Goal: Task Accomplishment & Management: Manage account settings

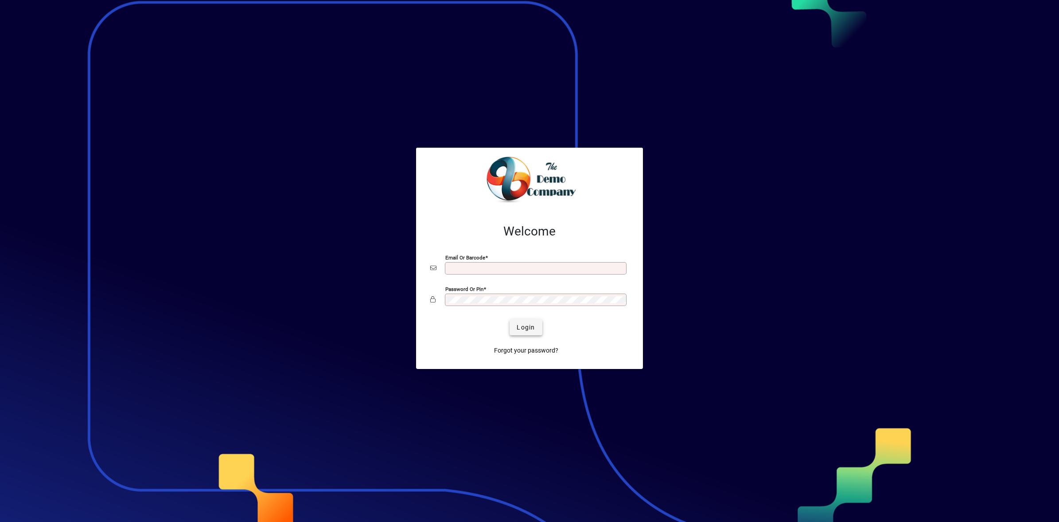
type input "**********"
click at [524, 329] on span "Login" at bounding box center [526, 327] width 18 height 9
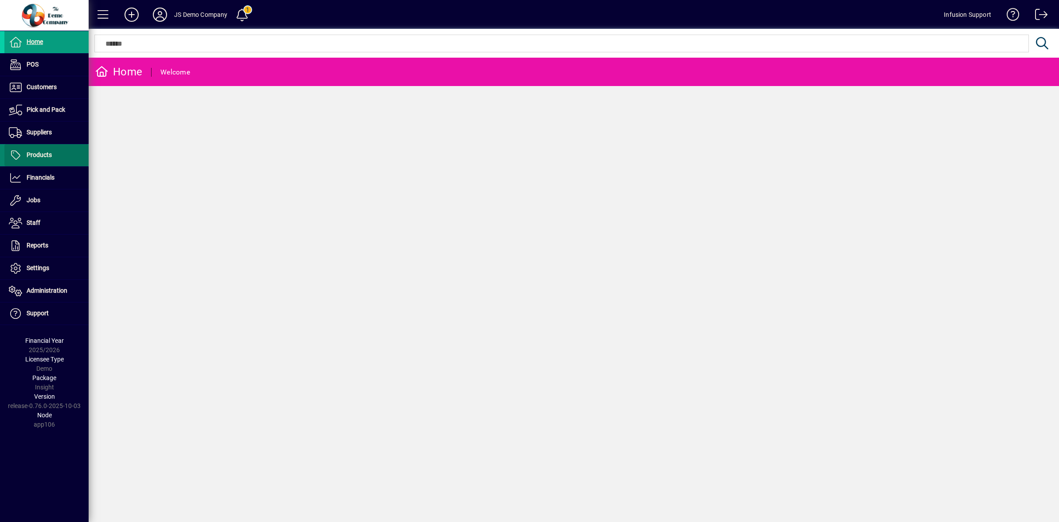
click at [51, 154] on span "Products" at bounding box center [39, 154] width 25 height 7
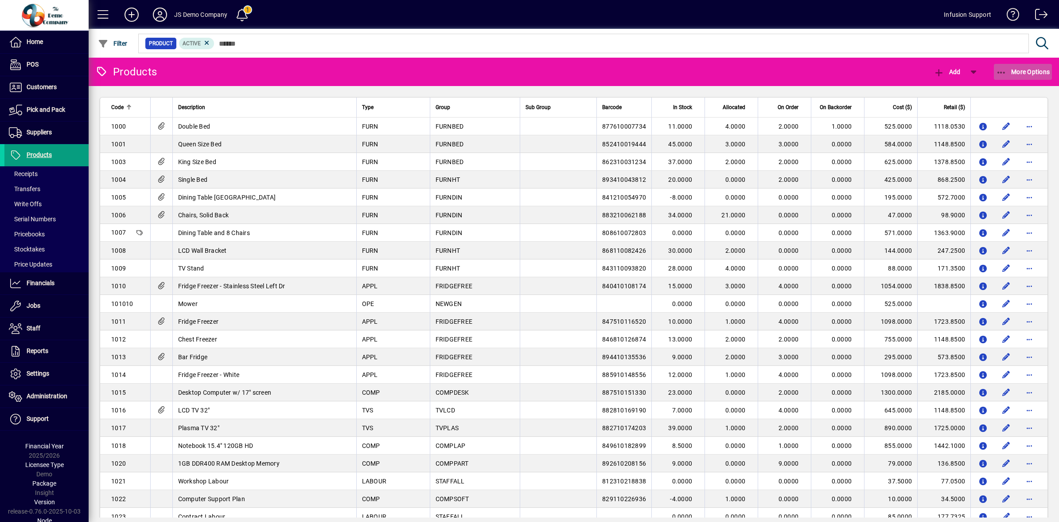
click at [998, 72] on icon "button" at bounding box center [1001, 72] width 11 height 9
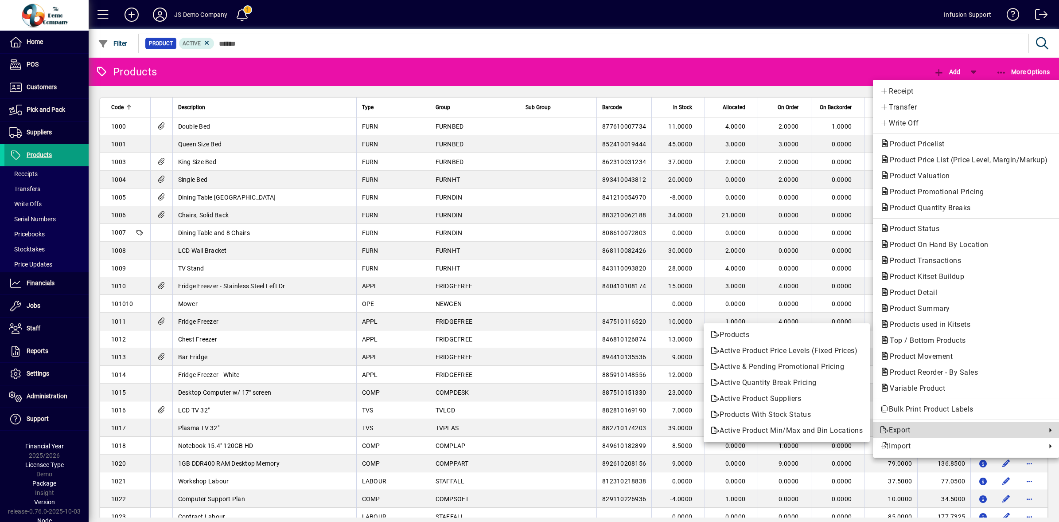
click at [898, 428] on span "Export" at bounding box center [961, 430] width 162 height 11
click at [773, 413] on span "Products With Stock Status" at bounding box center [787, 414] width 152 height 11
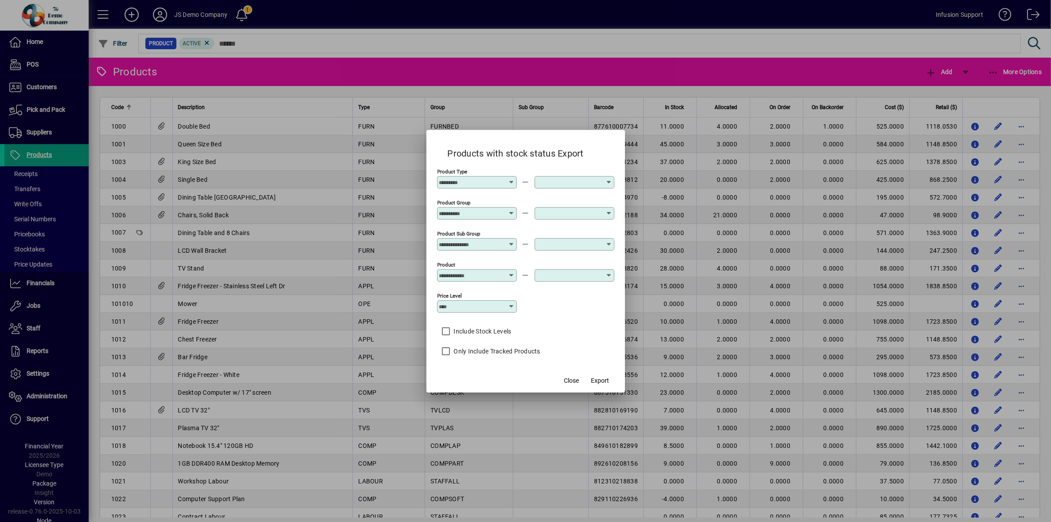
click at [512, 307] on icon at bounding box center [511, 306] width 7 height 7
click at [570, 380] on span "Close" at bounding box center [571, 380] width 15 height 9
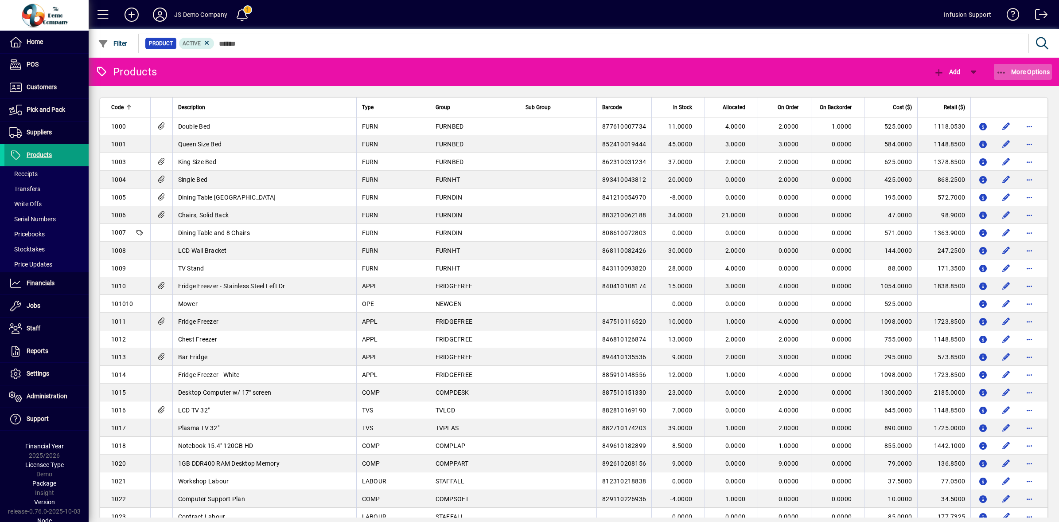
click at [1000, 72] on icon "button" at bounding box center [1001, 72] width 11 height 9
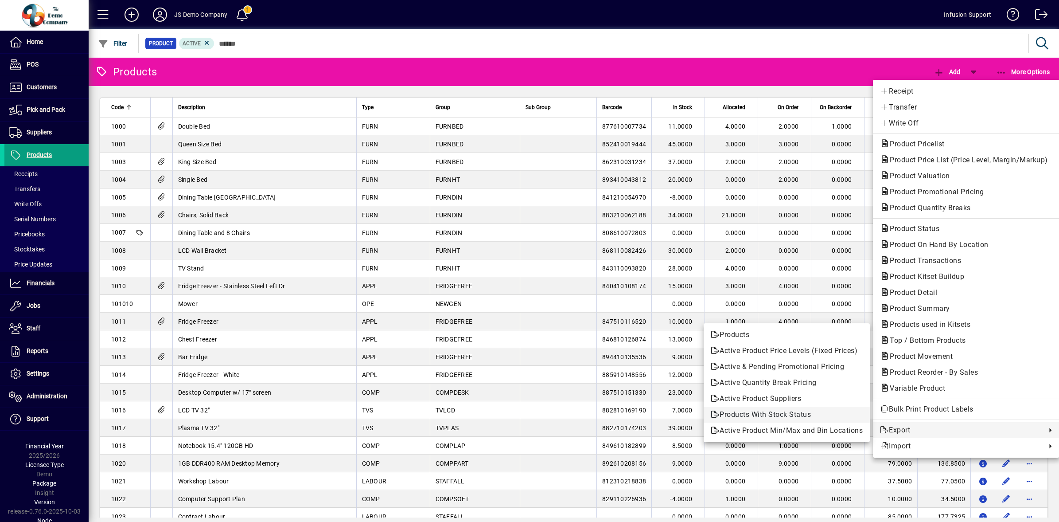
click at [756, 414] on span "Products With Stock Status" at bounding box center [787, 414] width 152 height 11
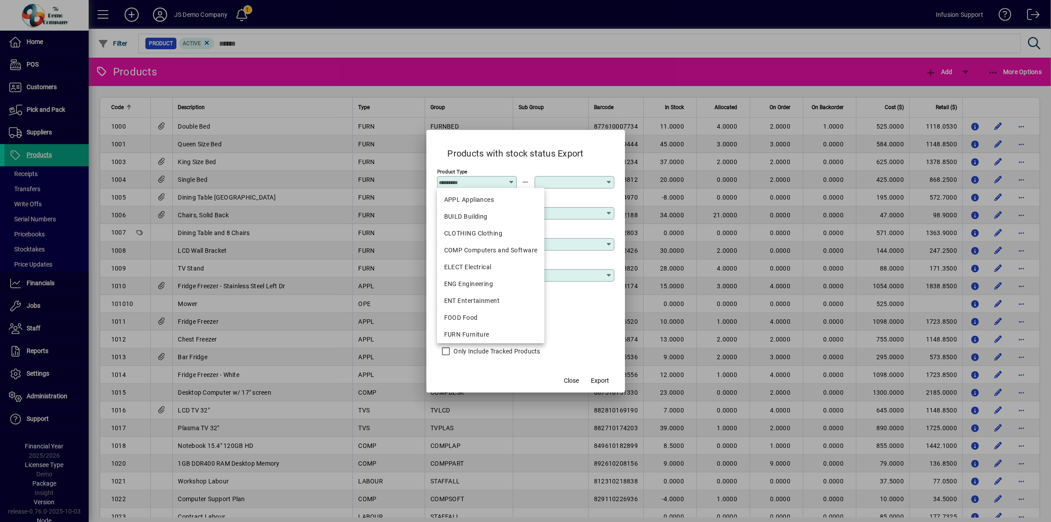
click at [587, 305] on div "Price Level" at bounding box center [525, 304] width 177 height 31
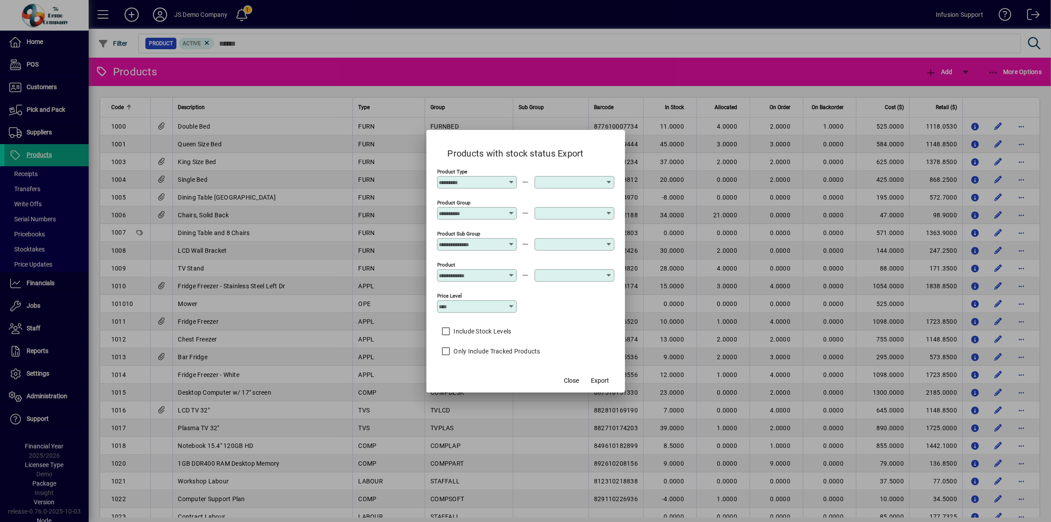
click at [514, 309] on icon at bounding box center [511, 306] width 7 height 7
click at [461, 344] on div "Retail" at bounding box center [461, 341] width 35 height 9
type input "******"
click at [594, 380] on span "Export" at bounding box center [600, 380] width 18 height 9
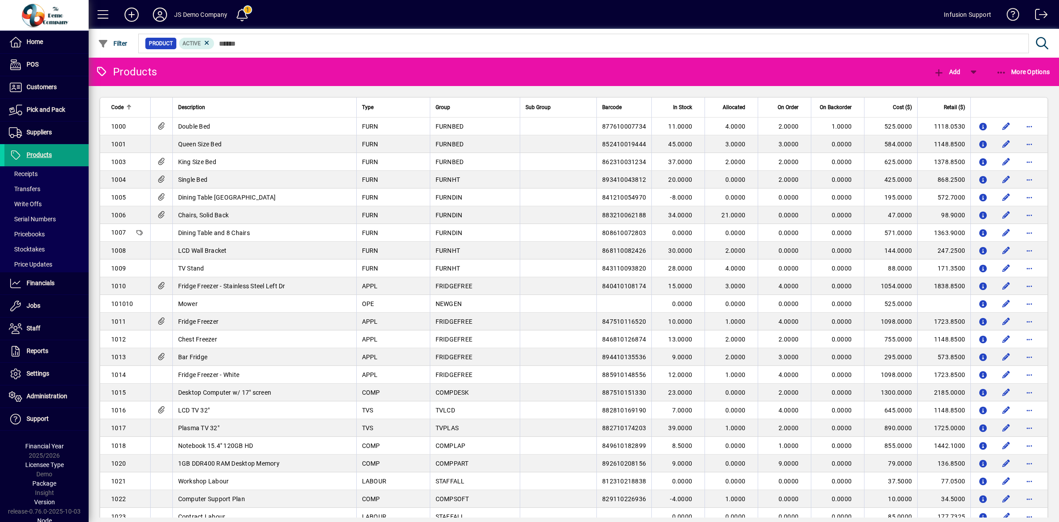
drag, startPoint x: 751, startPoint y: 36, endPoint x: 847, endPoint y: 78, distance: 104.2
click at [751, 36] on div at bounding box center [622, 34] width 971 height 10
click at [847, 78] on mat-toolbar-row "Products Add More Options" at bounding box center [574, 72] width 971 height 28
click at [158, 8] on icon at bounding box center [160, 15] width 18 height 14
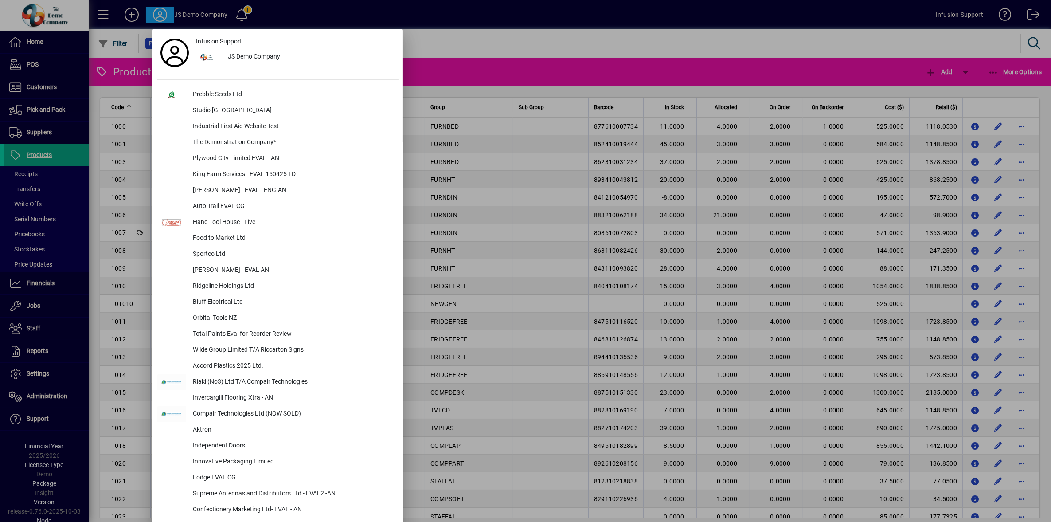
click at [27, 400] on div at bounding box center [525, 261] width 1051 height 522
click at [78, 397] on span at bounding box center [46, 396] width 84 height 21
click at [479, 242] on td "FURNHT" at bounding box center [469, 251] width 88 height 18
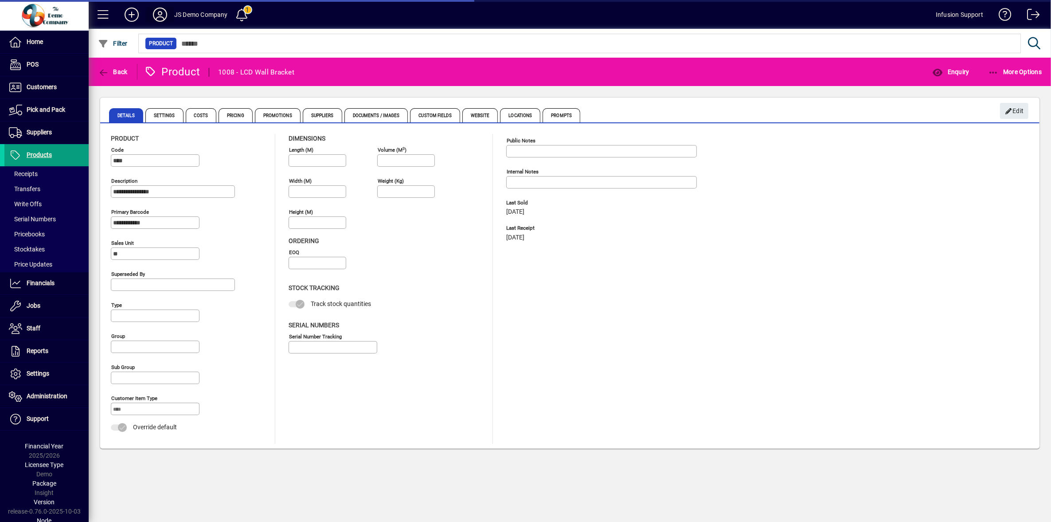
type input "**********"
type input "****"
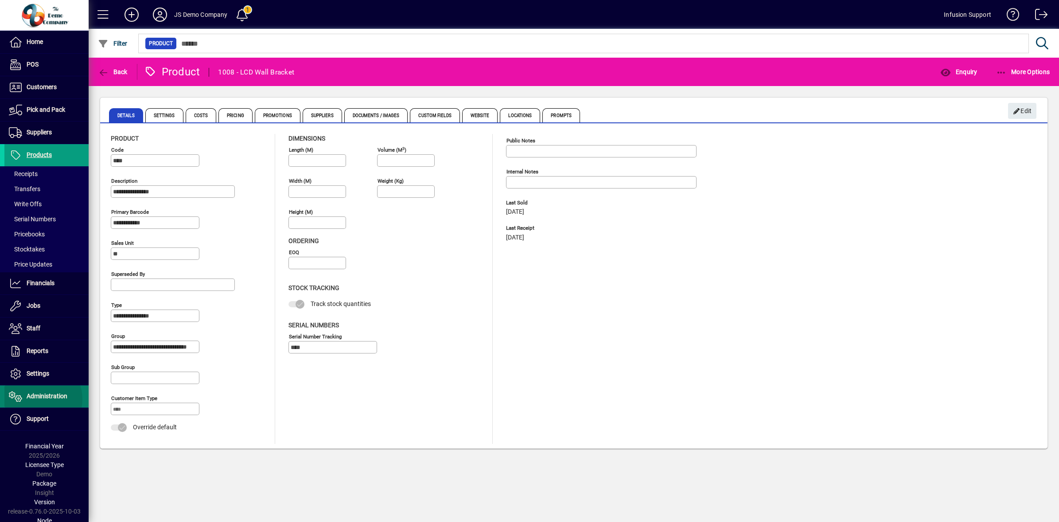
click at [36, 400] on span "Administration" at bounding box center [35, 396] width 63 height 11
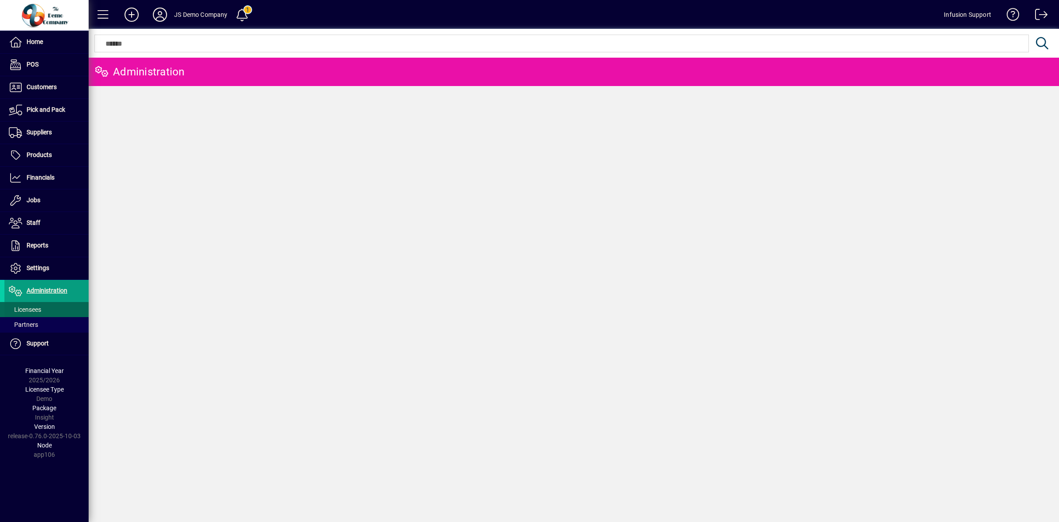
click at [26, 311] on span "Licensees" at bounding box center [25, 309] width 32 height 7
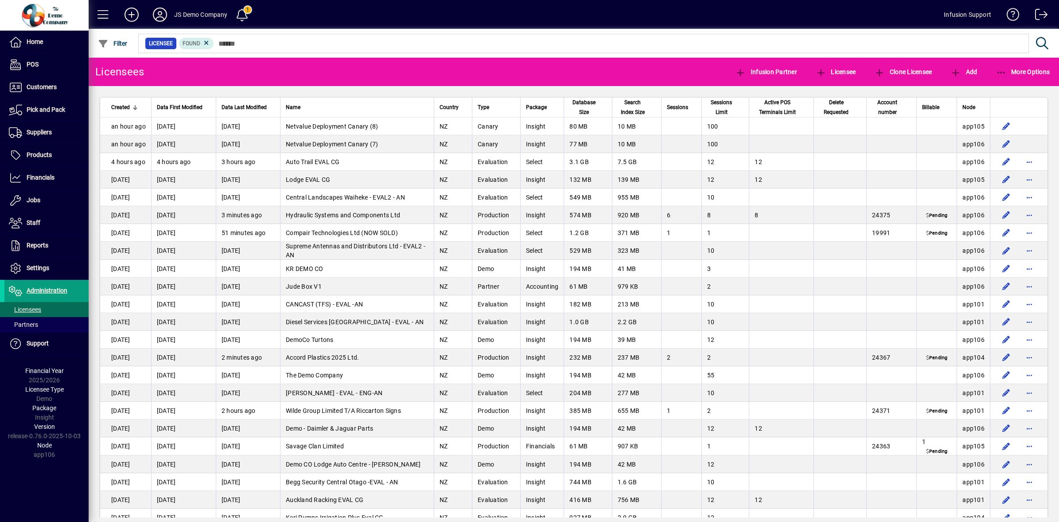
click at [160, 17] on icon at bounding box center [160, 15] width 18 height 14
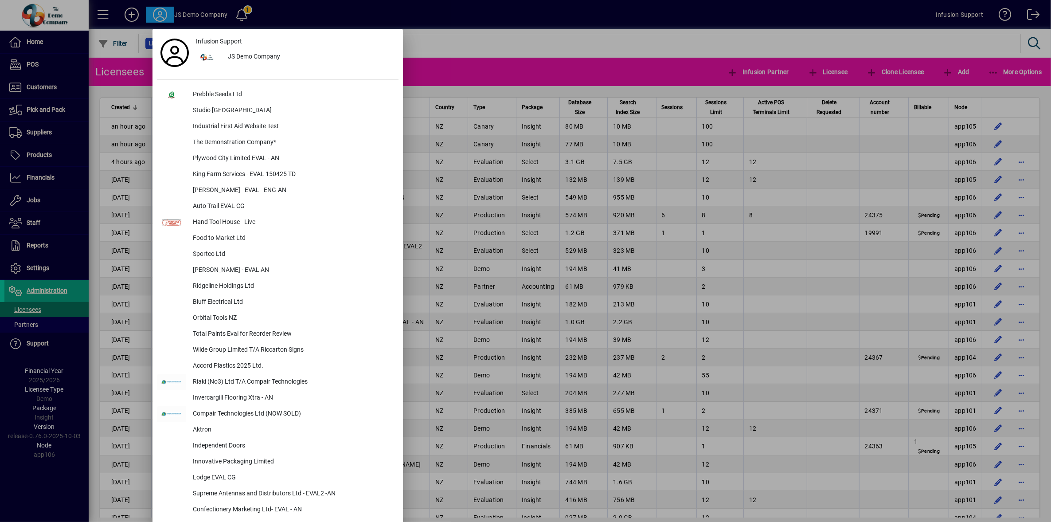
click at [59, 337] on div at bounding box center [525, 261] width 1051 height 522
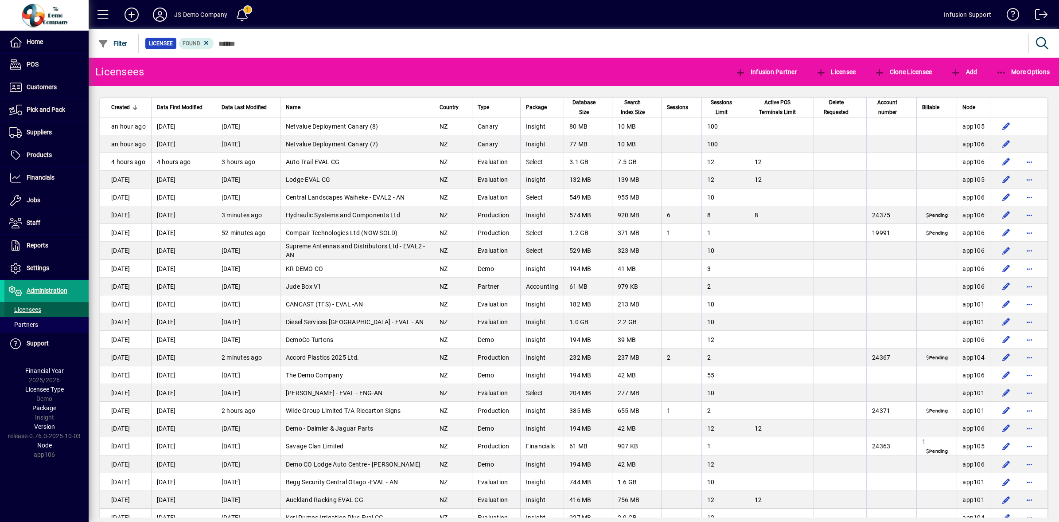
click at [37, 309] on span "Licensees" at bounding box center [25, 309] width 32 height 7
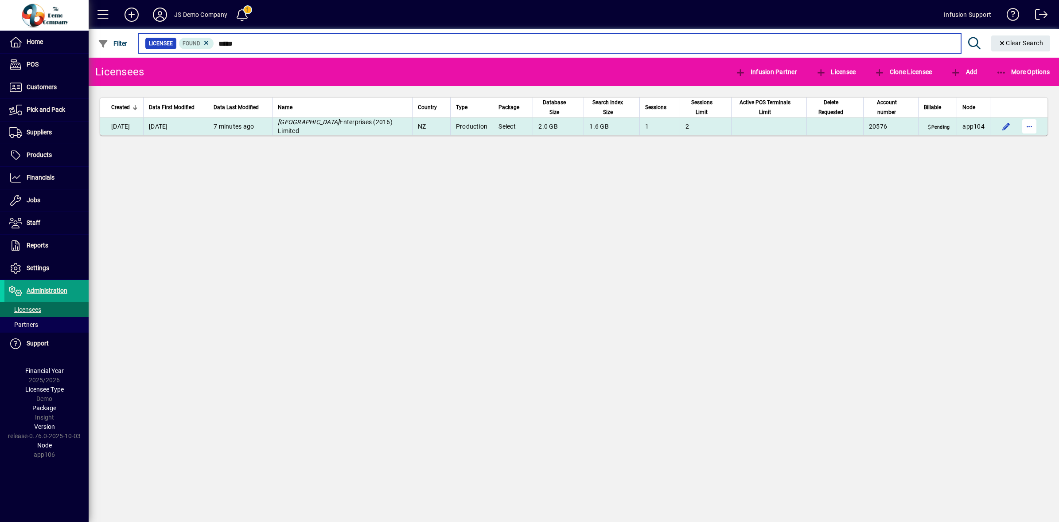
type input "*****"
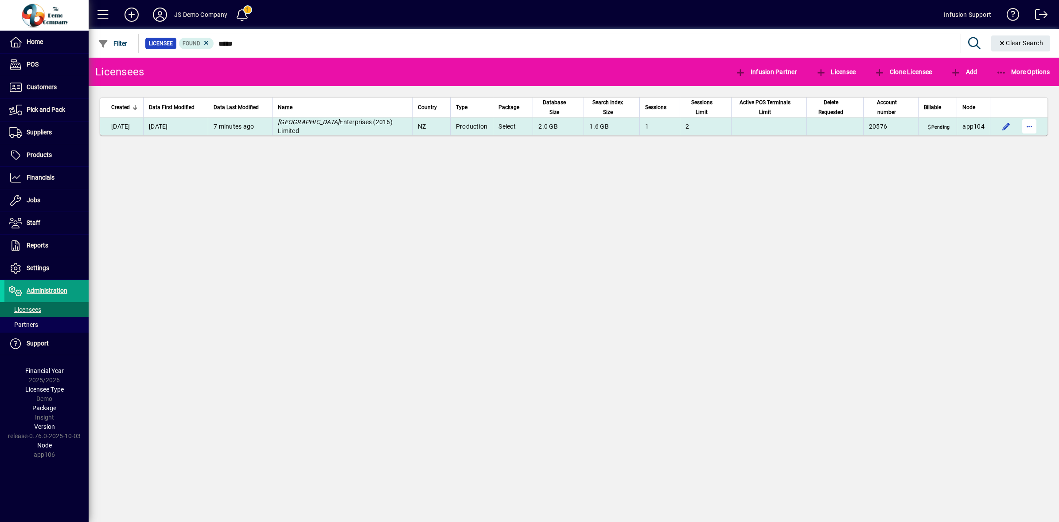
click at [1032, 123] on span "button" at bounding box center [1029, 126] width 21 height 21
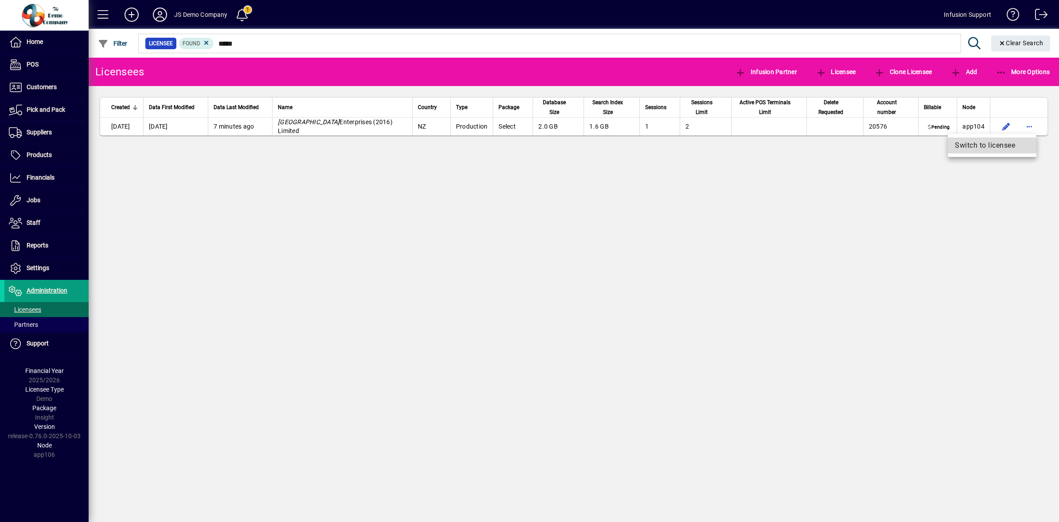
click at [991, 145] on span "Switch to licensee" at bounding box center [992, 145] width 74 height 11
